Goal: Go to known website: Access a specific website the user already knows

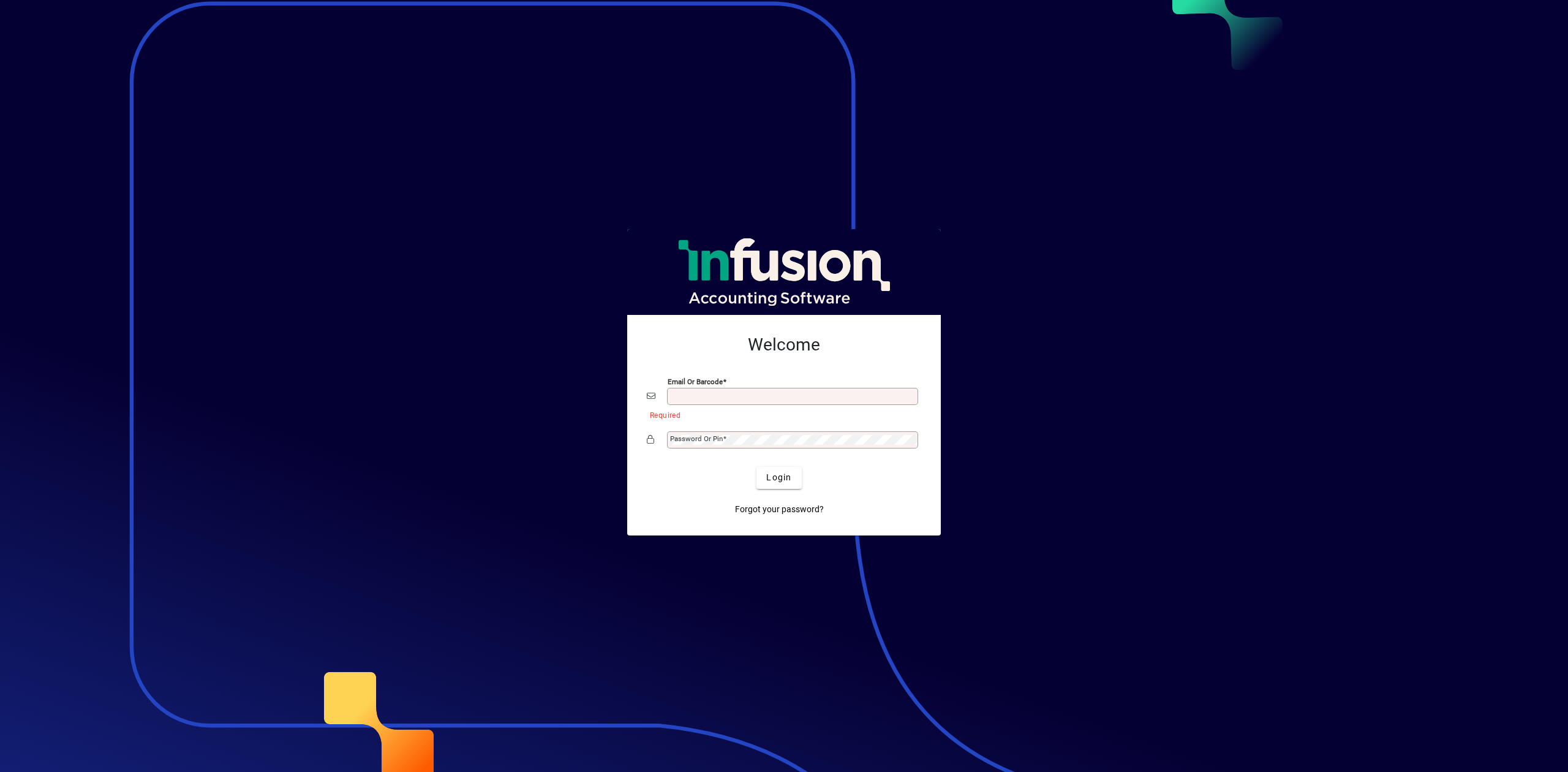
click at [762, 397] on input "Email or Barcode" at bounding box center [794, 397] width 248 height 10
type input "**********"
click at [715, 449] on div "Password or Pin" at bounding box center [784, 440] width 274 height 23
click at [757, 467] on button "Login" at bounding box center [779, 478] width 45 height 22
click at [699, 390] on div "Email or Barcode" at bounding box center [792, 396] width 251 height 17
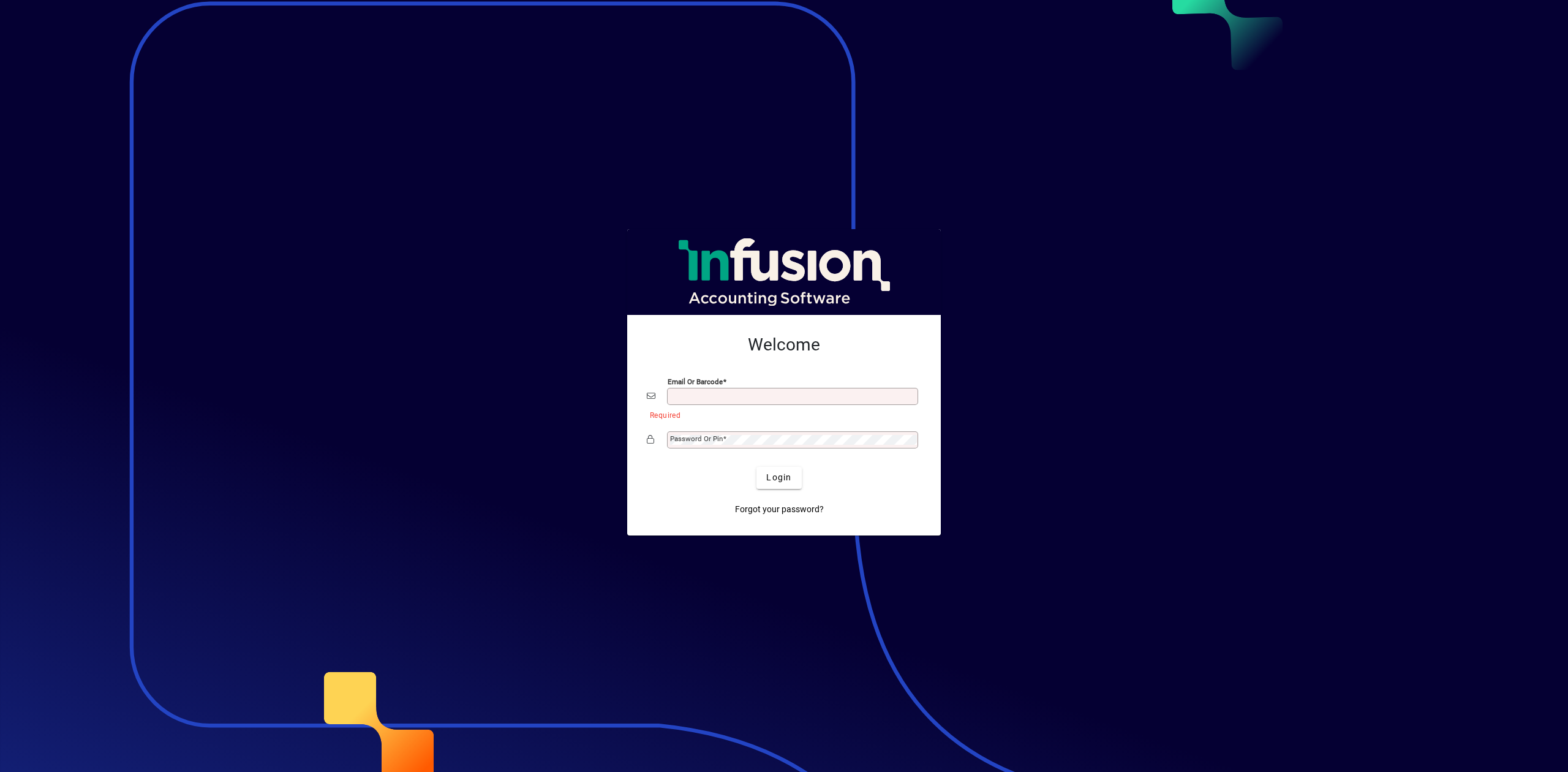
click at [701, 395] on input "Email or Barcode" at bounding box center [794, 397] width 248 height 10
type input "**********"
click at [701, 435] on mat-label "Password or Pin" at bounding box center [696, 438] width 53 height 9
click at [757, 467] on button "Login" at bounding box center [779, 478] width 45 height 22
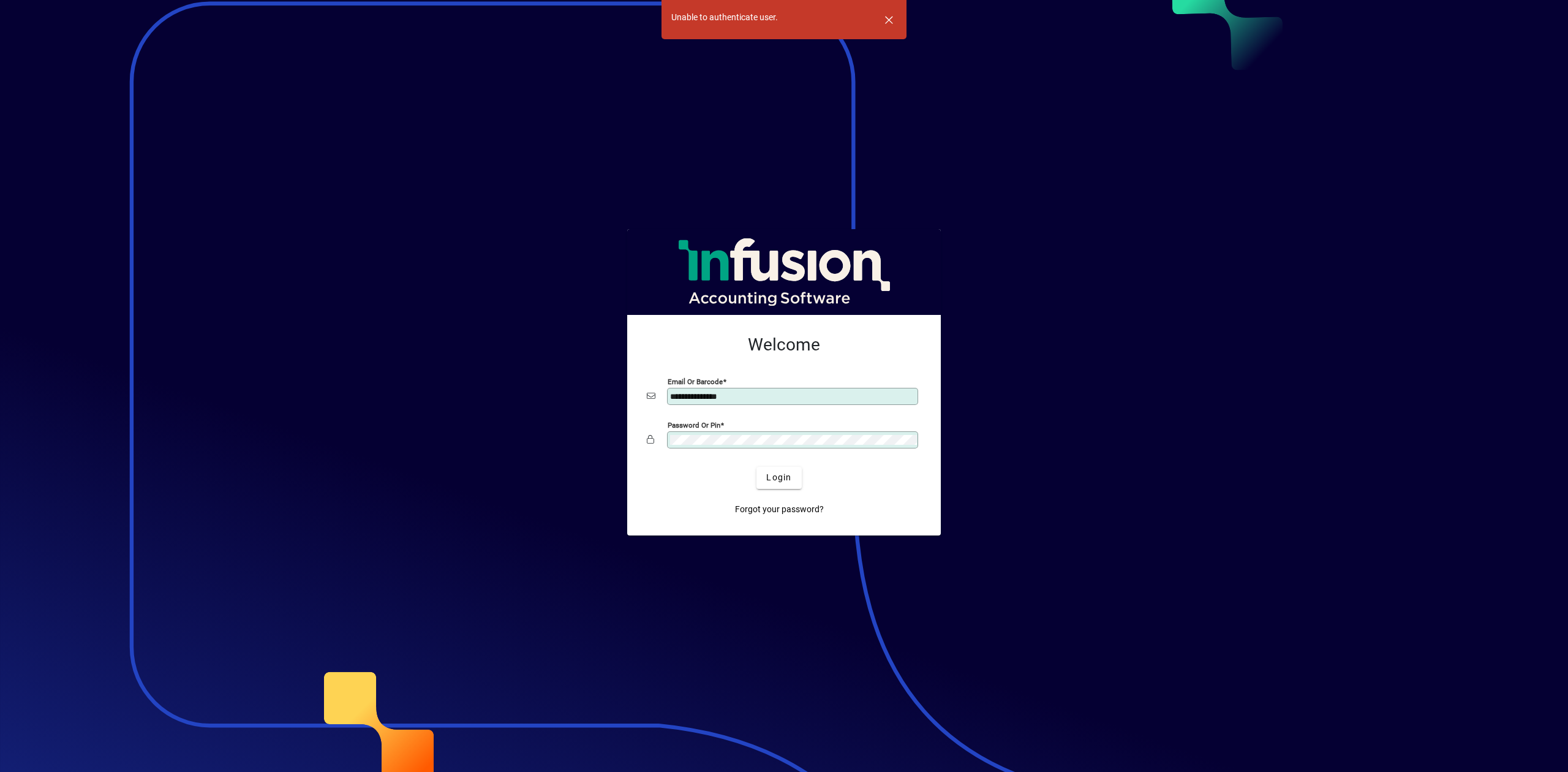
click at [724, 446] on div "Password or Pin" at bounding box center [792, 440] width 251 height 17
click at [854, 447] on div "Password or Pin" at bounding box center [792, 440] width 251 height 17
click at [757, 467] on button "Login" at bounding box center [779, 478] width 45 height 22
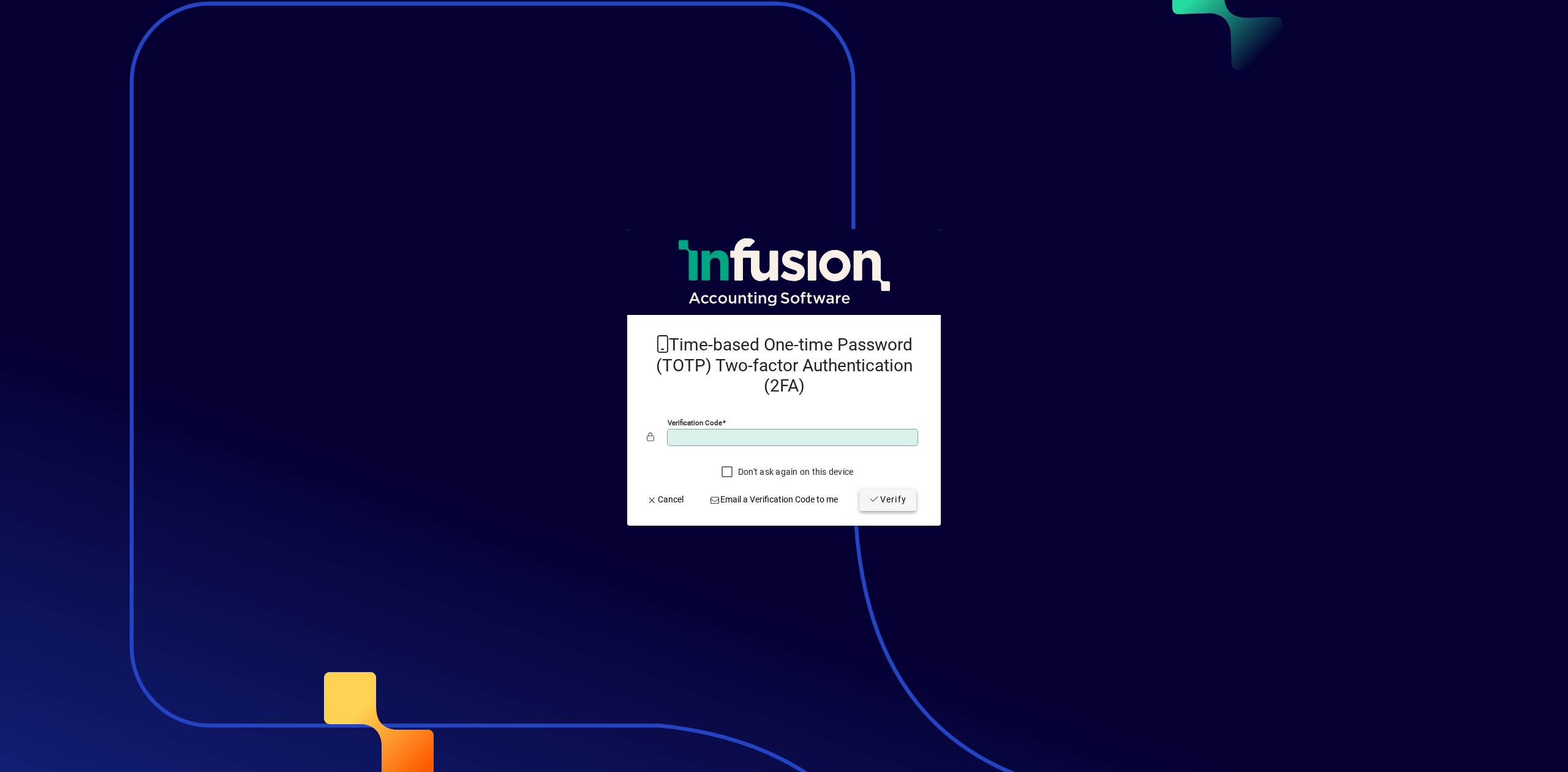
type input "******"
click at [872, 495] on span "Verify" at bounding box center [888, 500] width 37 height 13
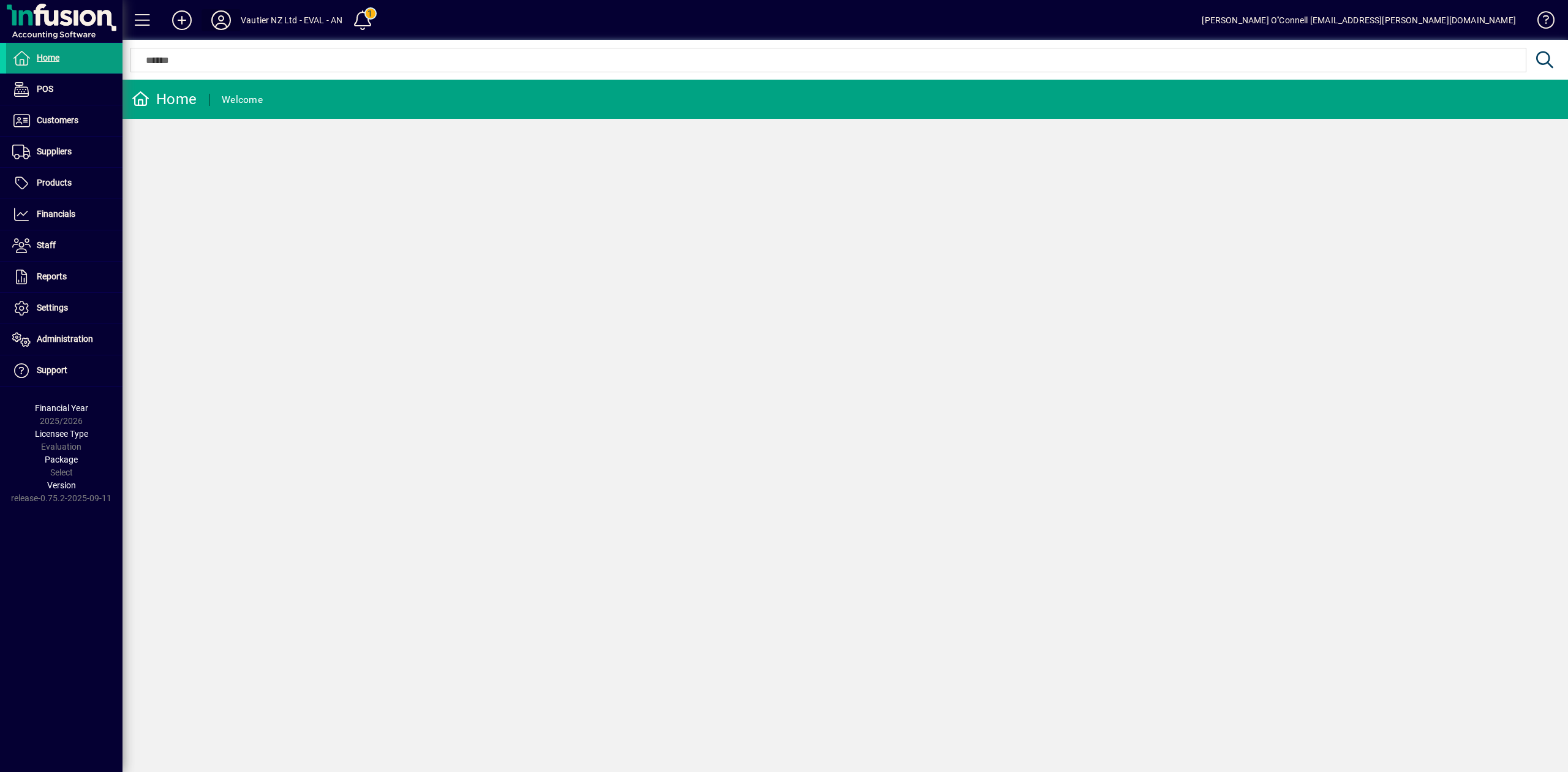
click at [228, 20] on icon at bounding box center [222, 20] width 25 height 20
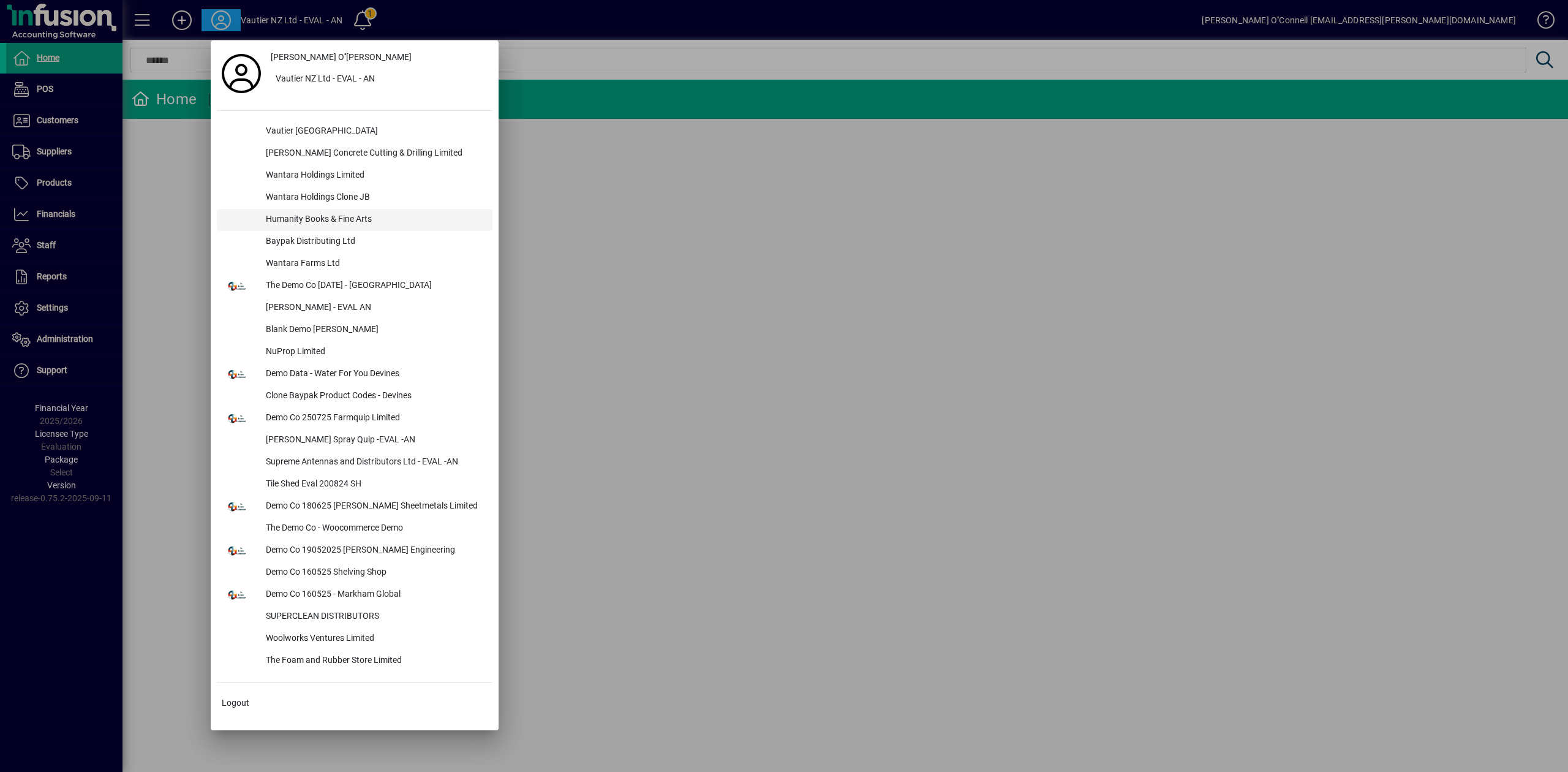
click at [322, 224] on div "Humanity Books & Fine Arts" at bounding box center [374, 220] width 237 height 22
